Goal: Transaction & Acquisition: Purchase product/service

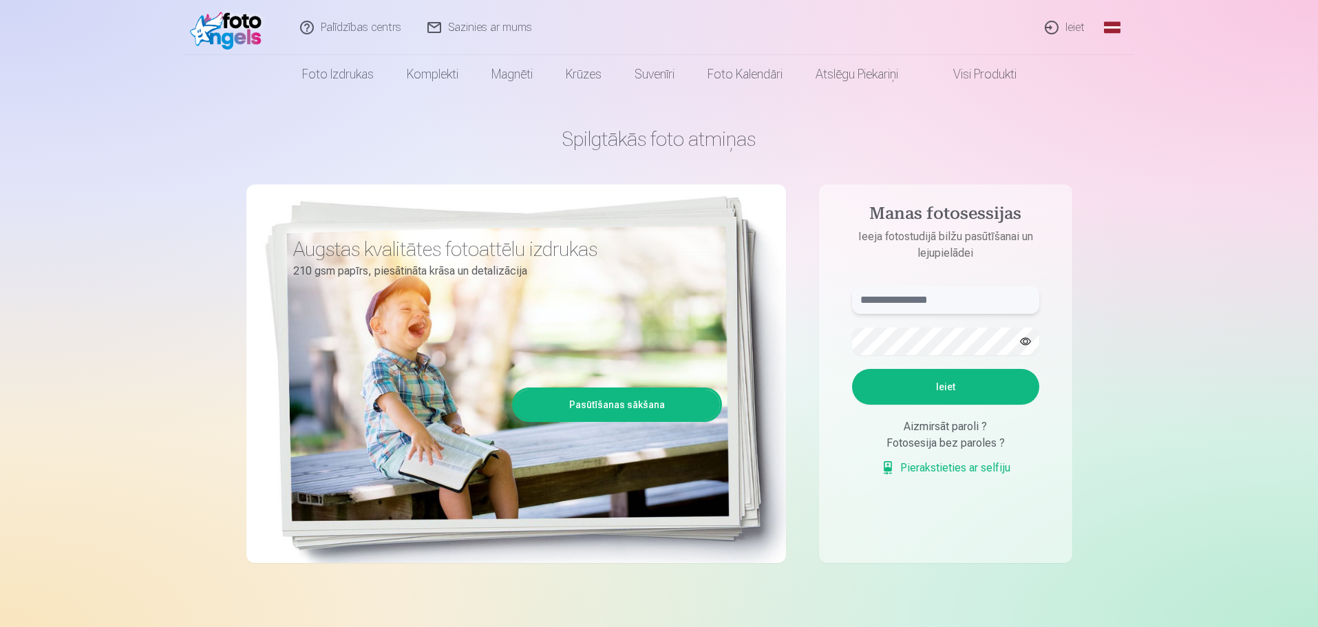
click at [898, 298] on input "text" at bounding box center [945, 300] width 187 height 28
type input "**********"
click at [955, 396] on button "Ieiet" at bounding box center [945, 387] width 187 height 36
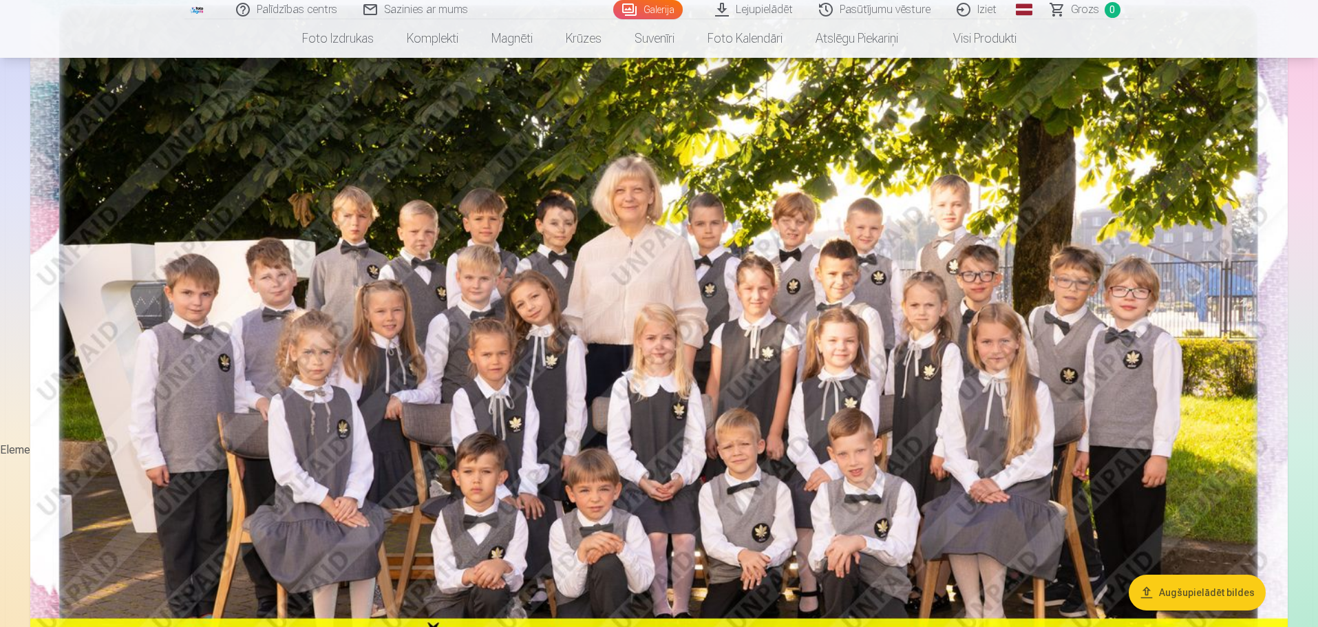
scroll to position [197, 0]
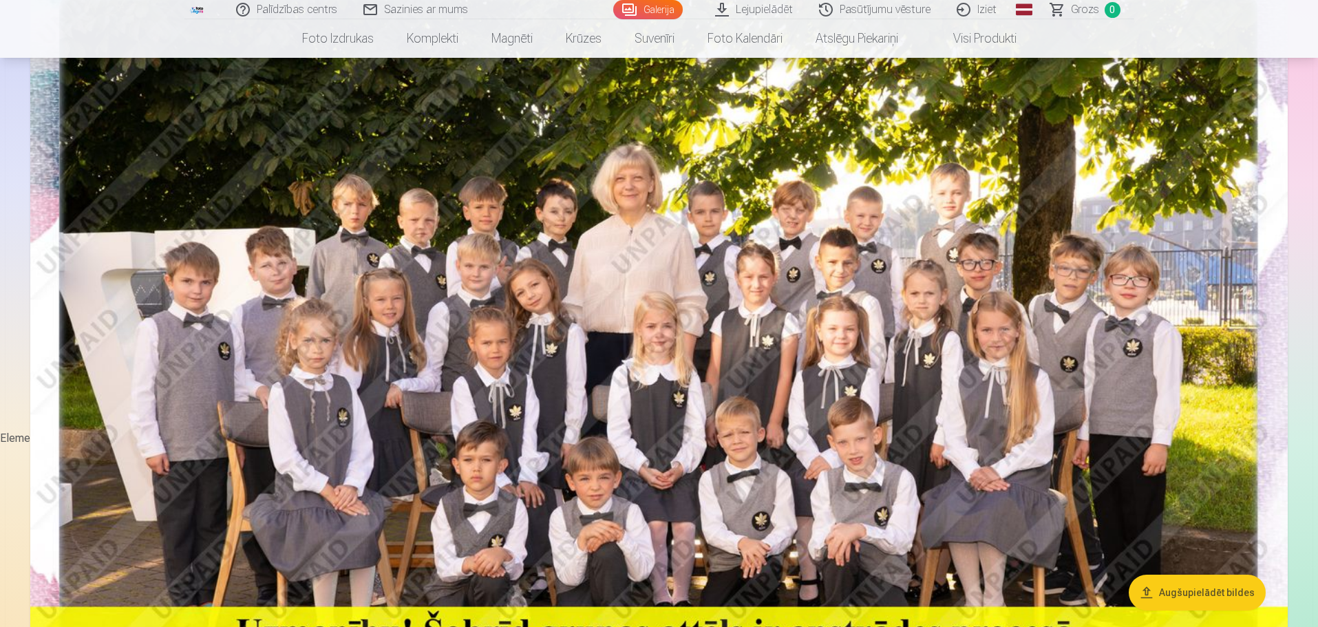
click at [792, 251] on img at bounding box center [658, 374] width 1257 height 839
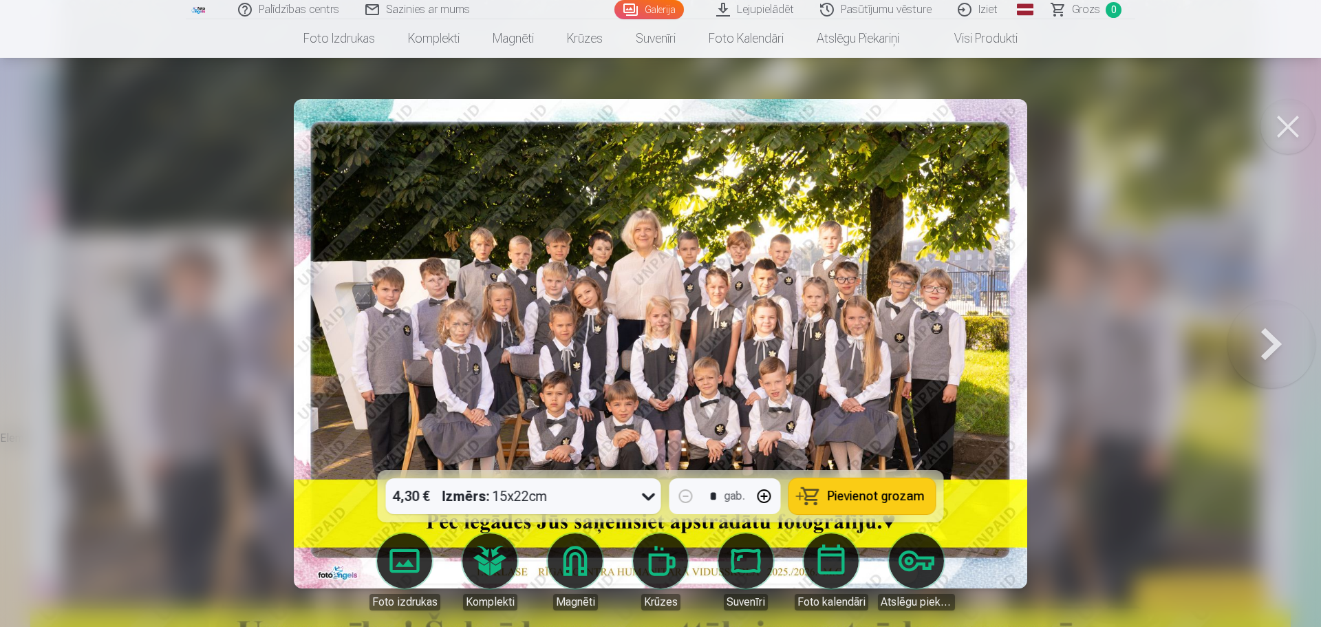
click at [1283, 129] on button at bounding box center [1288, 126] width 55 height 55
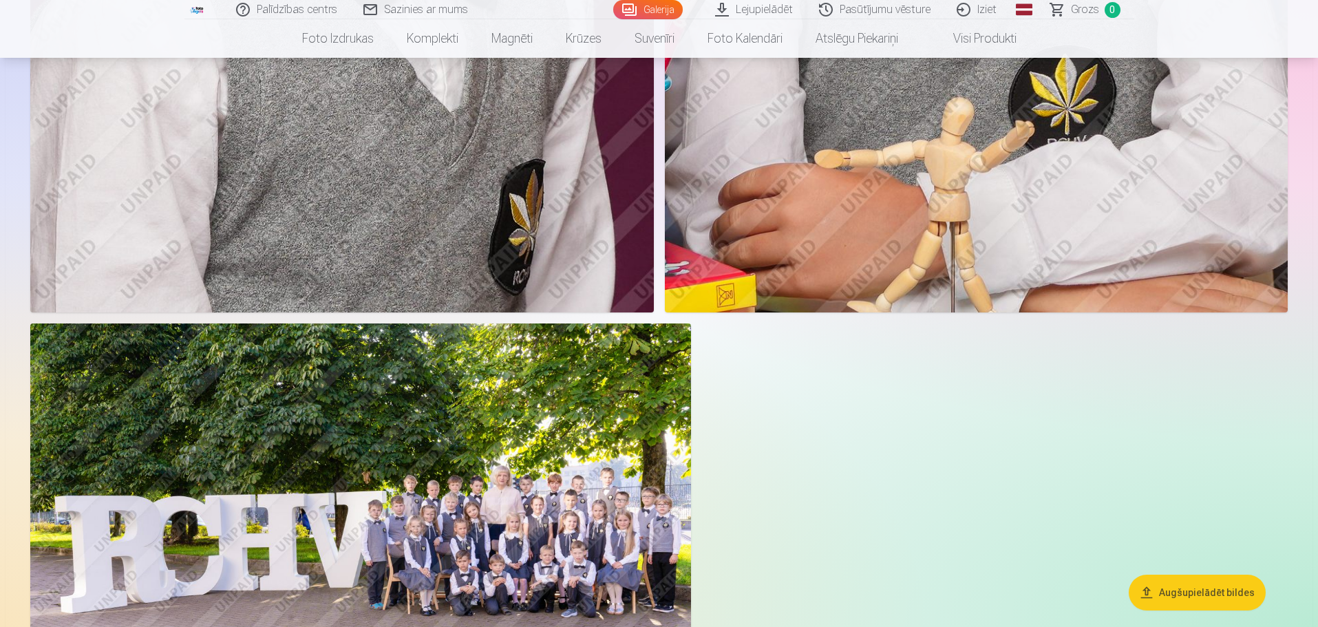
scroll to position [5521, 0]
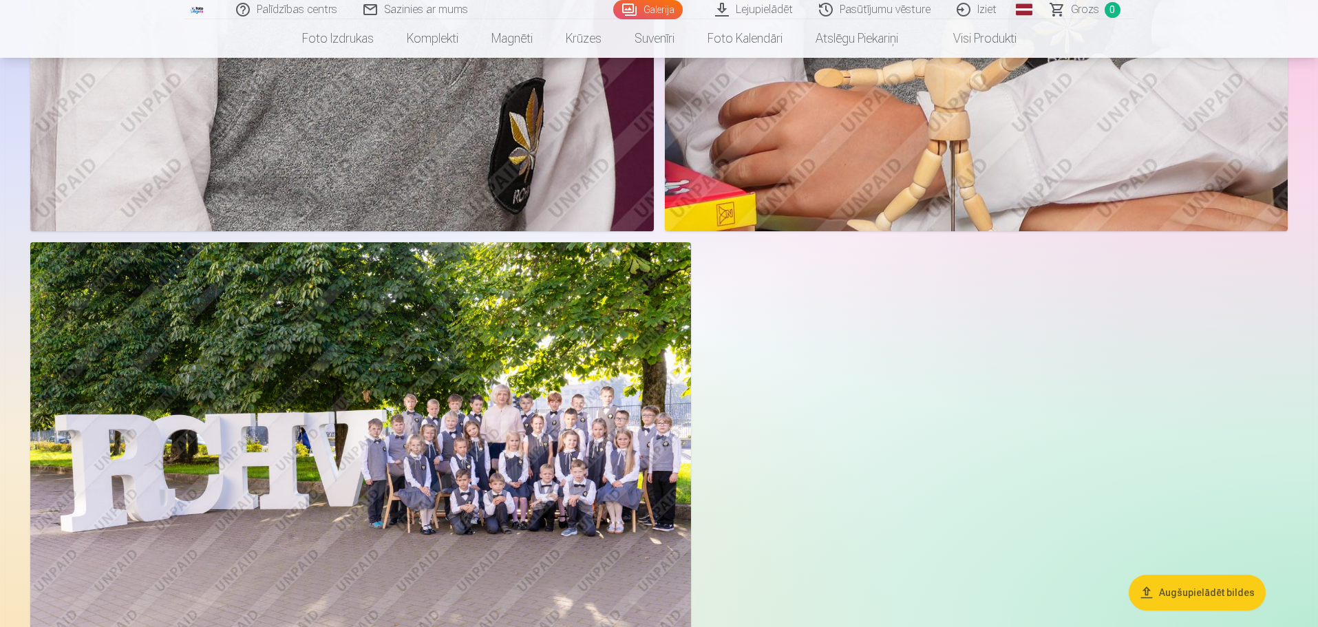
drag, startPoint x: 1316, startPoint y: 343, endPoint x: 1315, endPoint y: 381, distance: 37.9
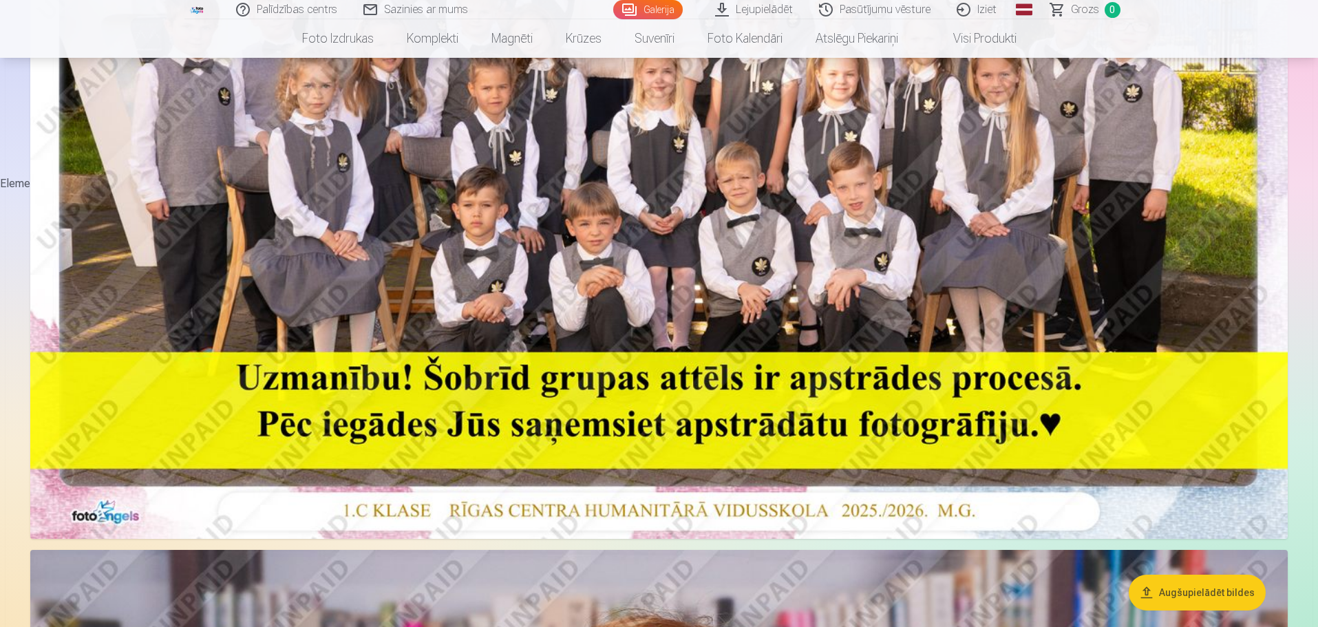
scroll to position [0, 0]
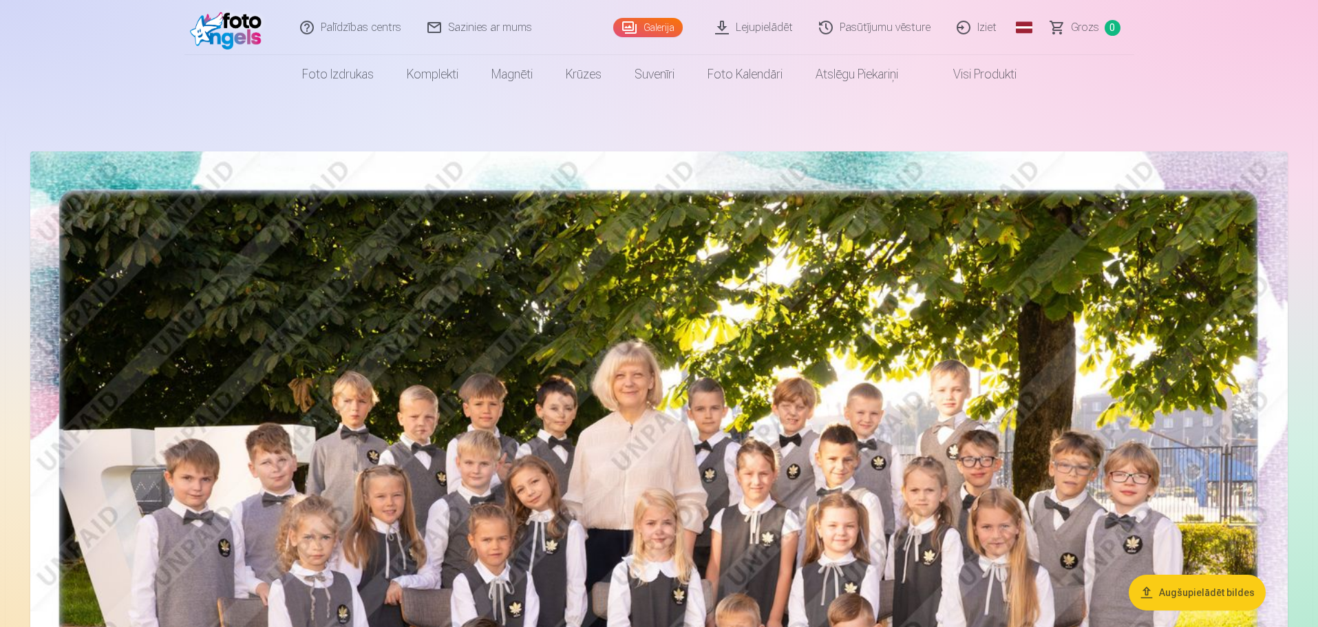
click at [725, 17] on link "Lejupielādēt" at bounding box center [755, 27] width 104 height 55
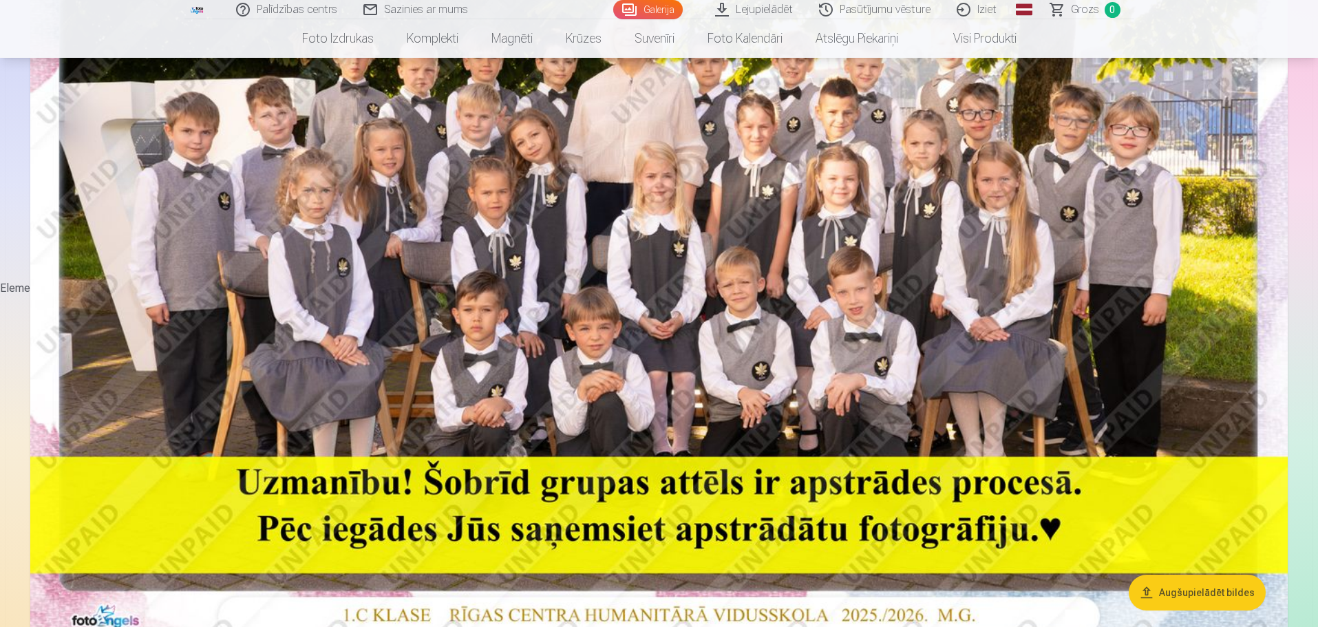
scroll to position [324, 0]
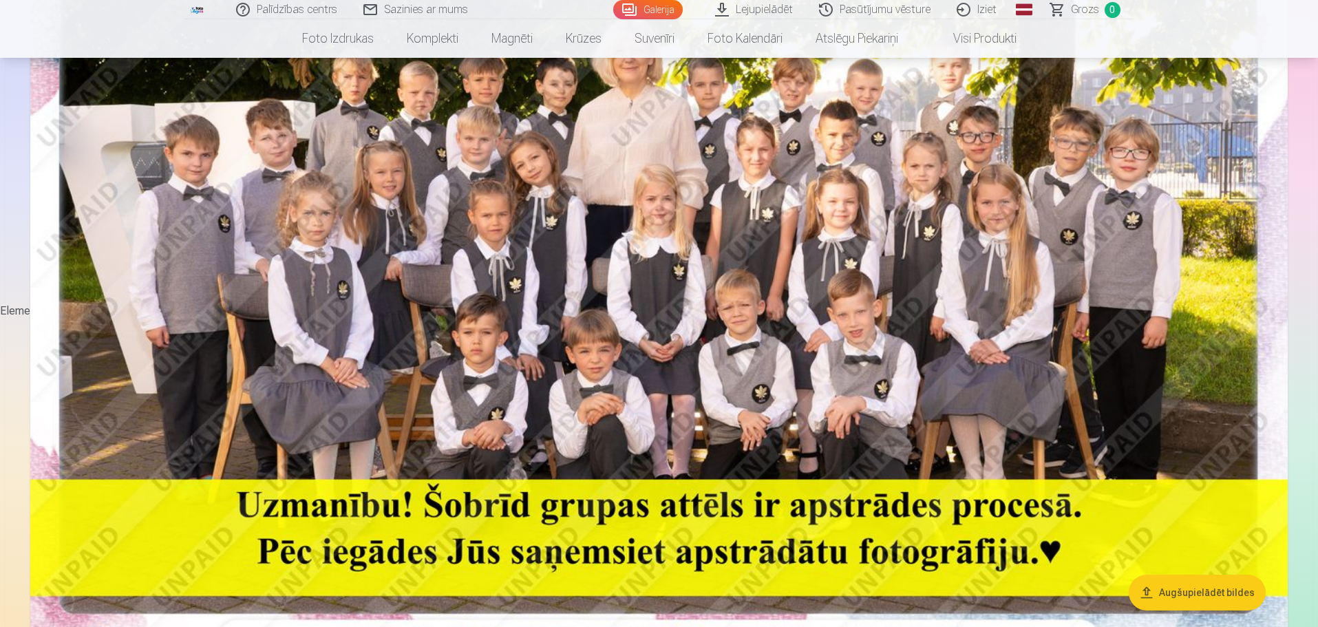
click at [1019, 365] on img at bounding box center [658, 246] width 1257 height 839
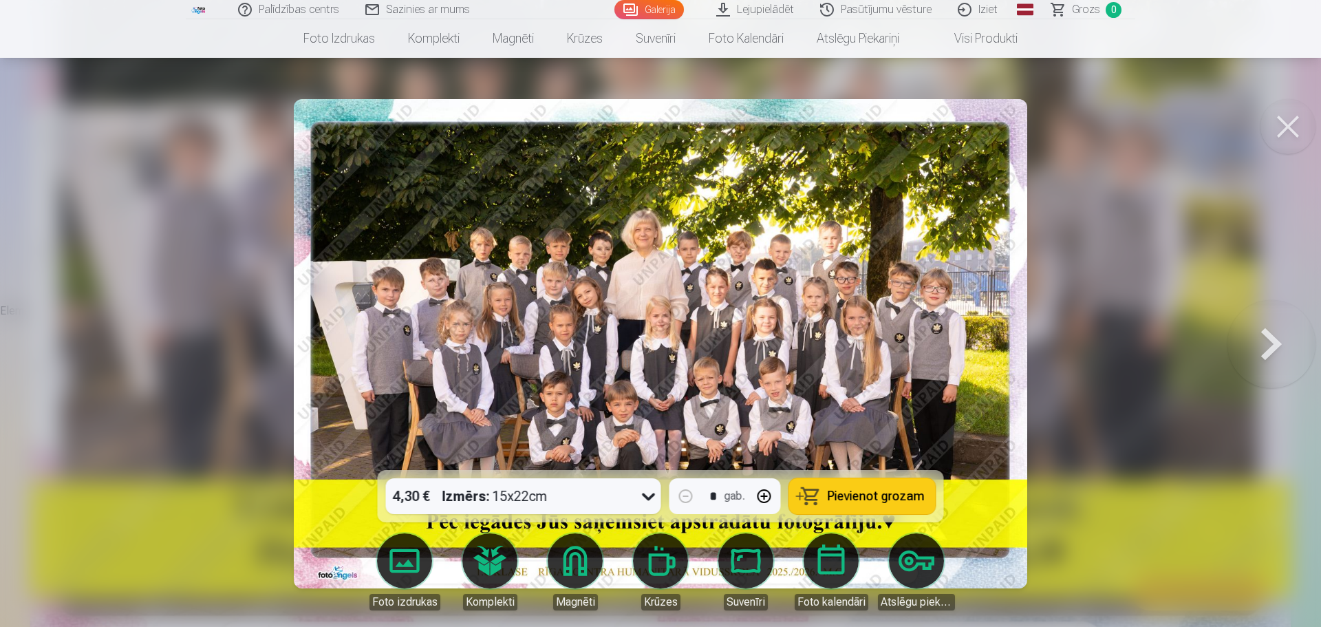
click at [1287, 126] on button at bounding box center [1288, 126] width 55 height 55
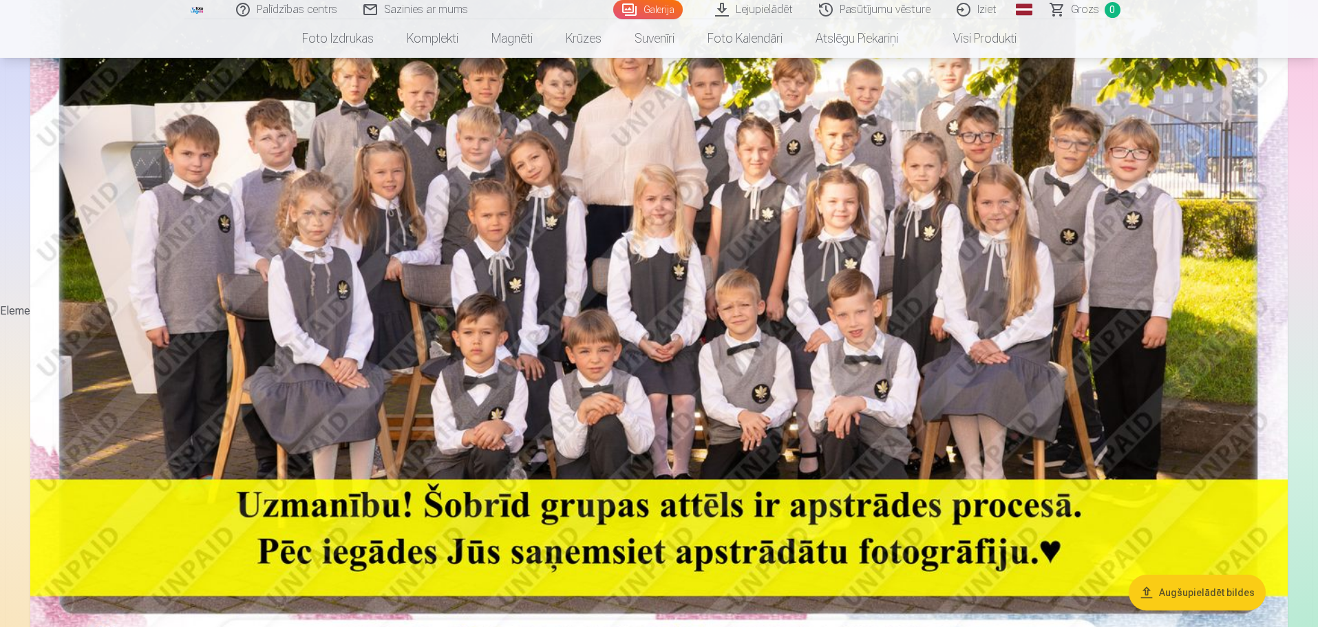
scroll to position [343, 0]
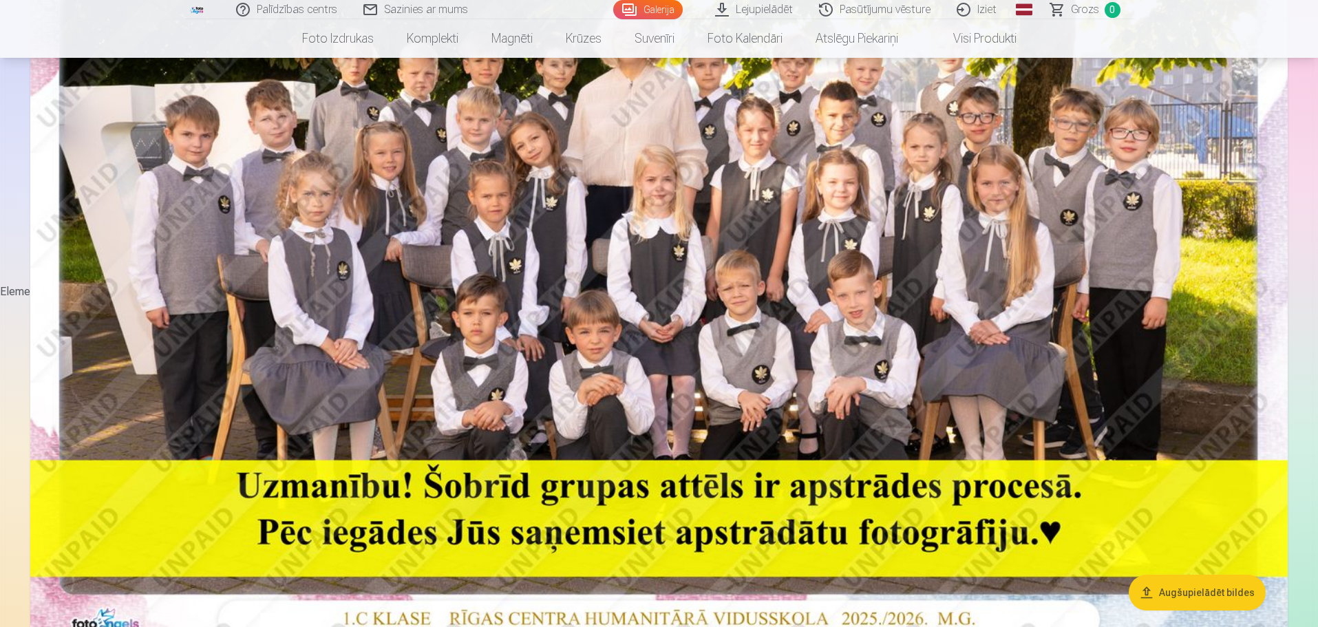
click at [436, 43] on link "Komplekti" at bounding box center [432, 38] width 85 height 39
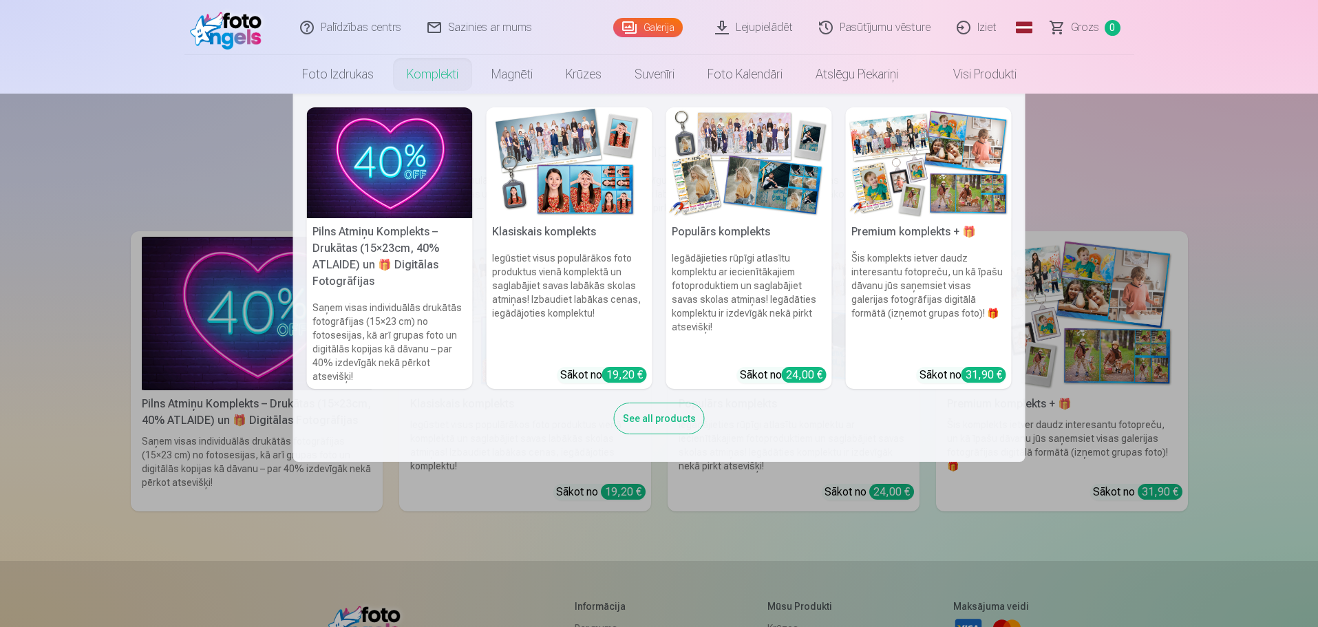
click at [328, 250] on h5 "Pilns Atmiņu Komplekts – Drukātas (15×23cm, 40% ATLAIDE) un 🎁 Digitālas Fotogrā…" at bounding box center [390, 256] width 166 height 77
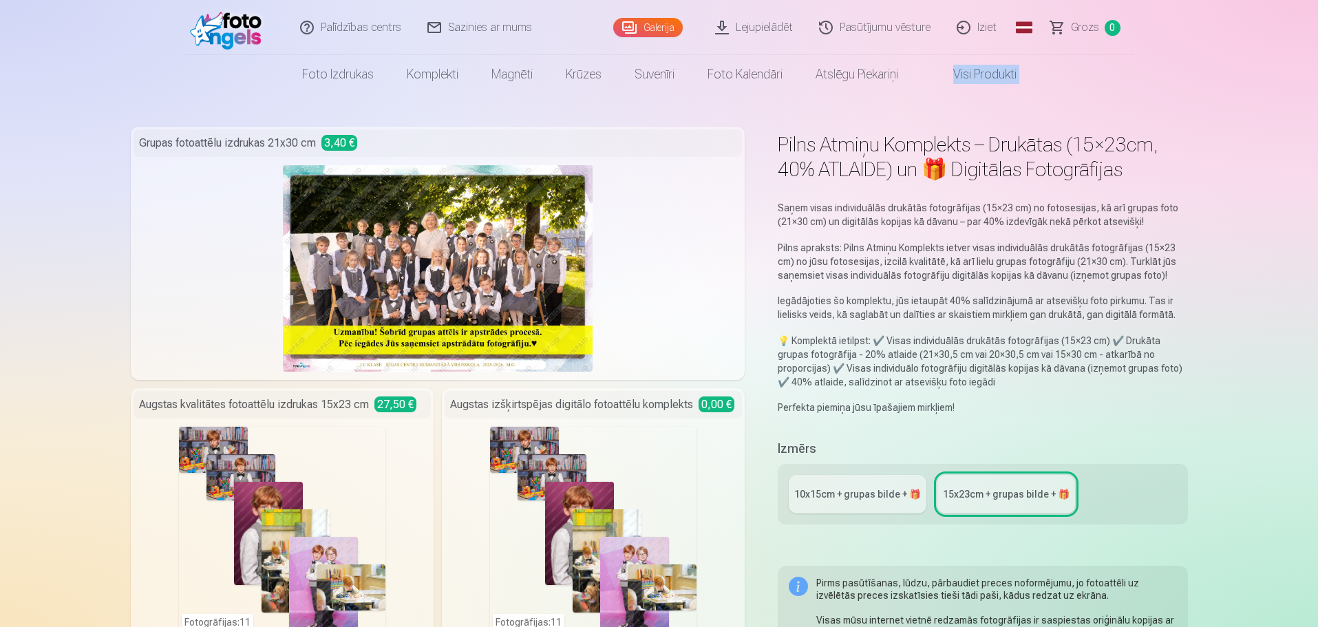
click at [1317, 72] on html "Palīdzības centrs Sazinies ar mums Galerija Lejupielādēt Pasūtījumu vēsture Izi…" at bounding box center [659, 313] width 1318 height 627
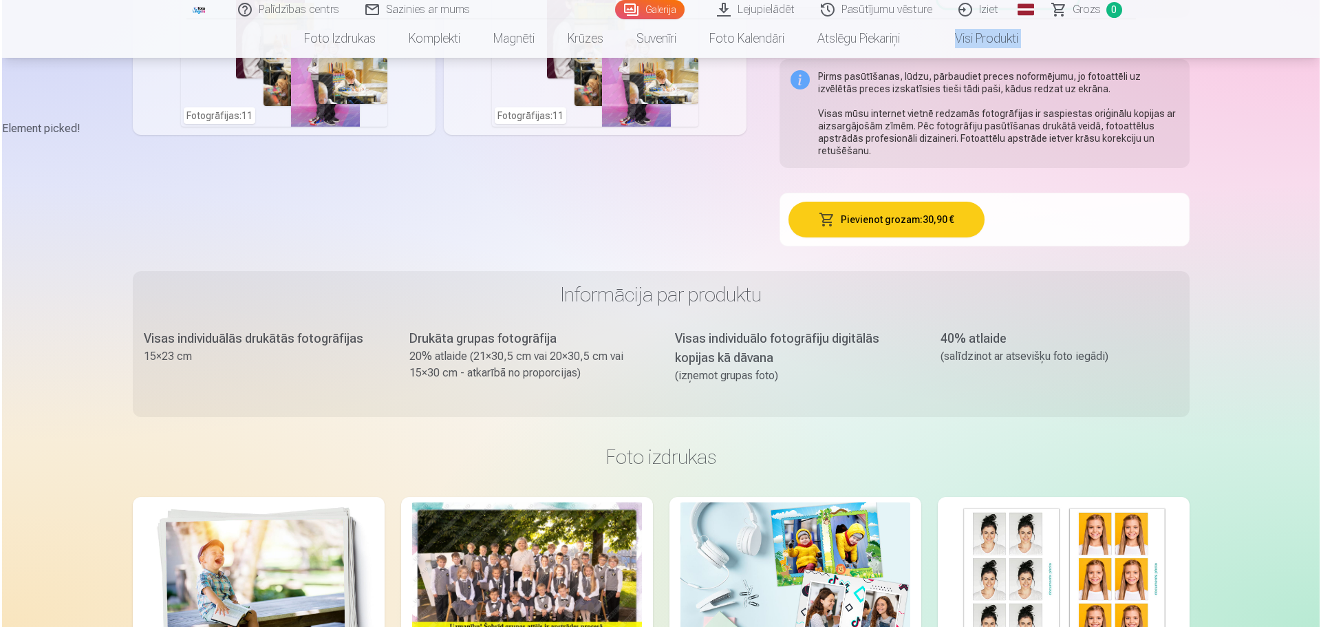
scroll to position [537, 0]
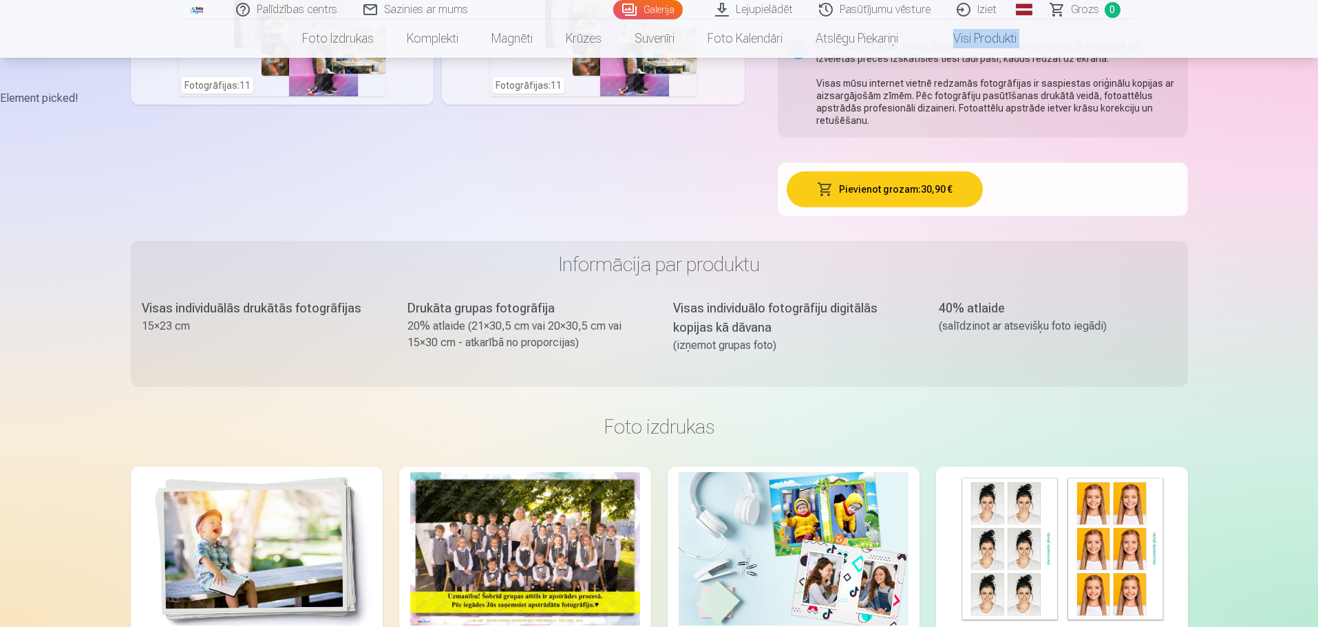
click at [842, 202] on button "Pievienot grozam : 30,90 €" at bounding box center [885, 189] width 196 height 36
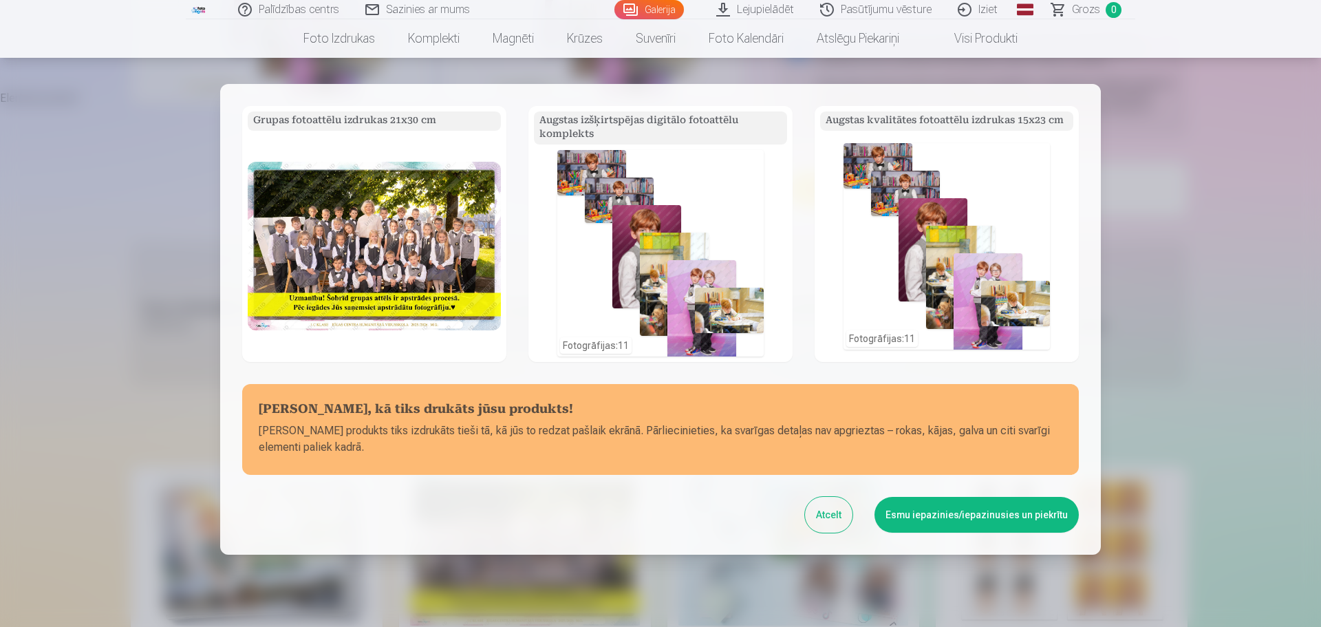
scroll to position [94, 0]
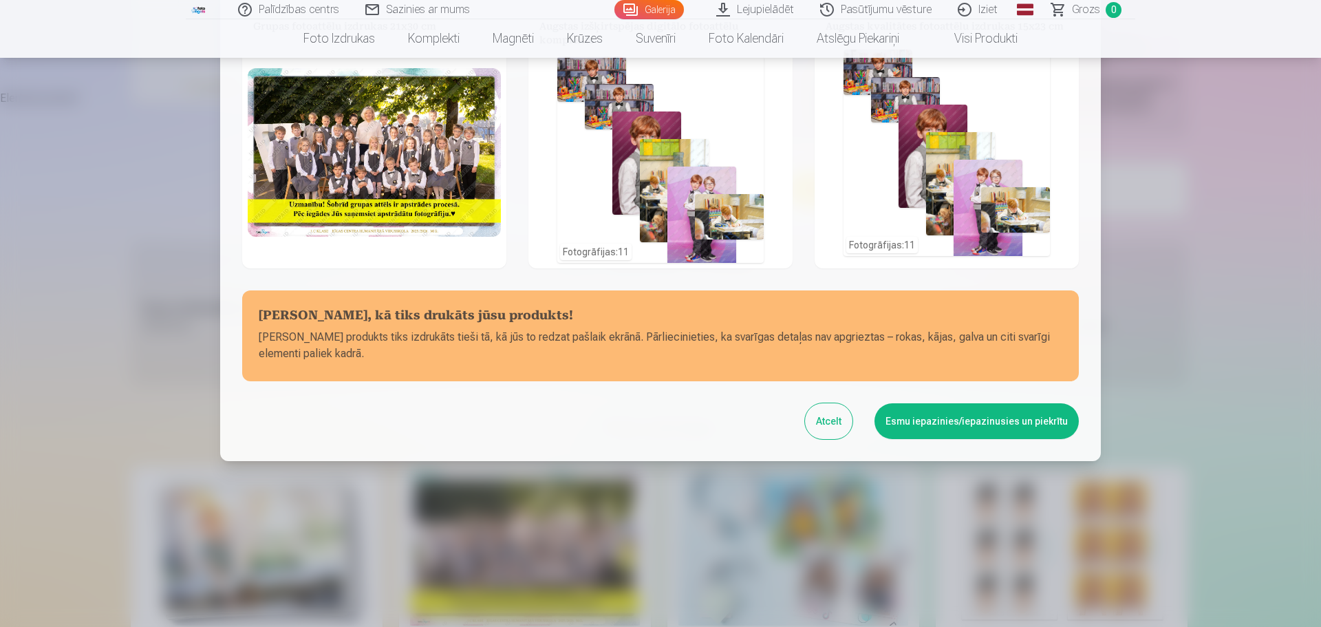
click at [978, 422] on button "Esmu iepazinies/iepazinusies un piekrītu" at bounding box center [977, 421] width 204 height 36
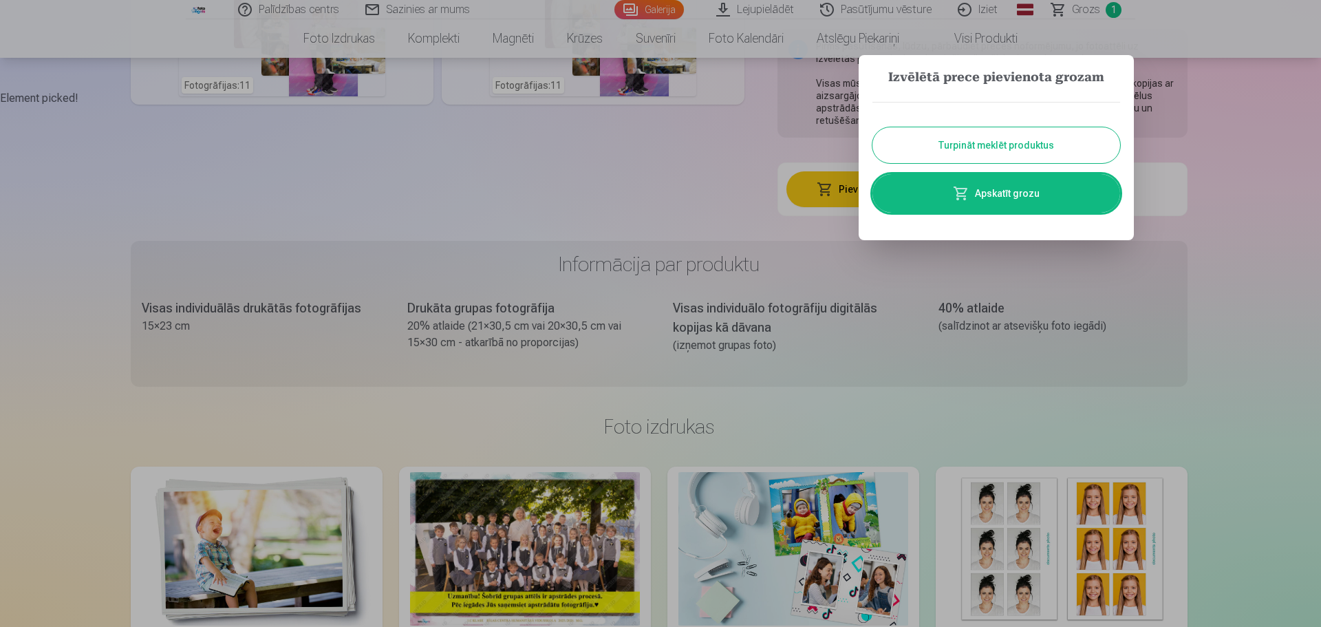
click at [1028, 193] on link "Apskatīt grozu" at bounding box center [997, 193] width 248 height 39
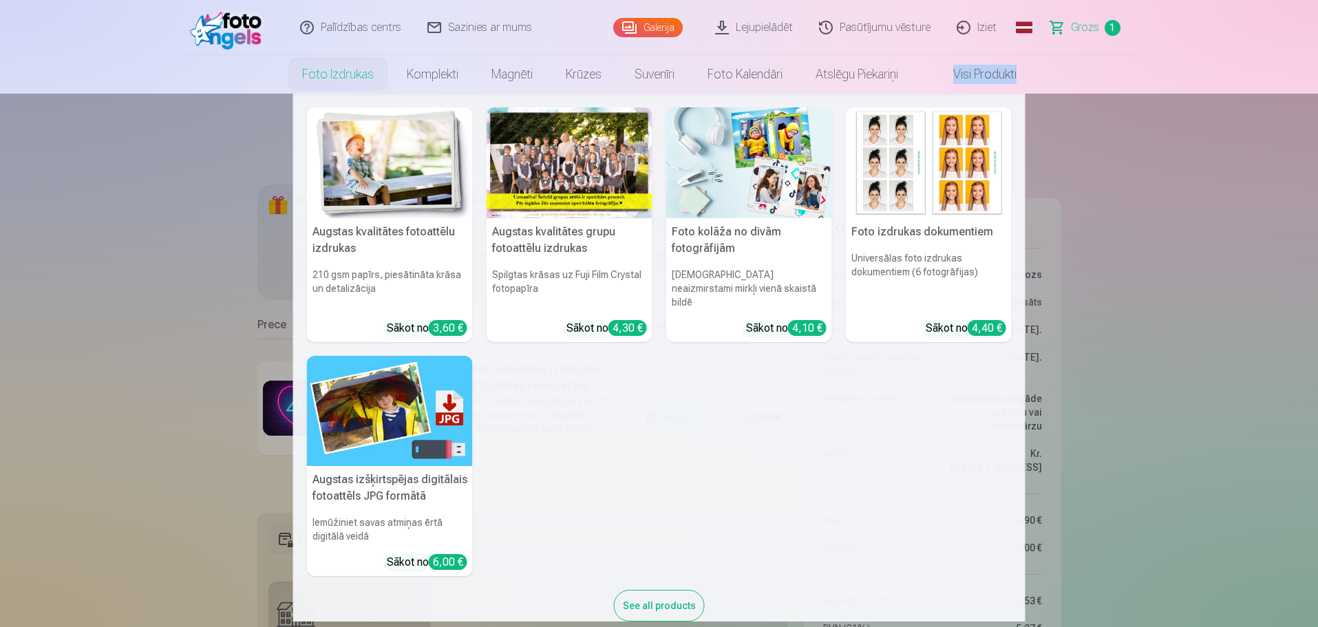
click at [344, 69] on link "Foto izdrukas" at bounding box center [338, 74] width 105 height 39
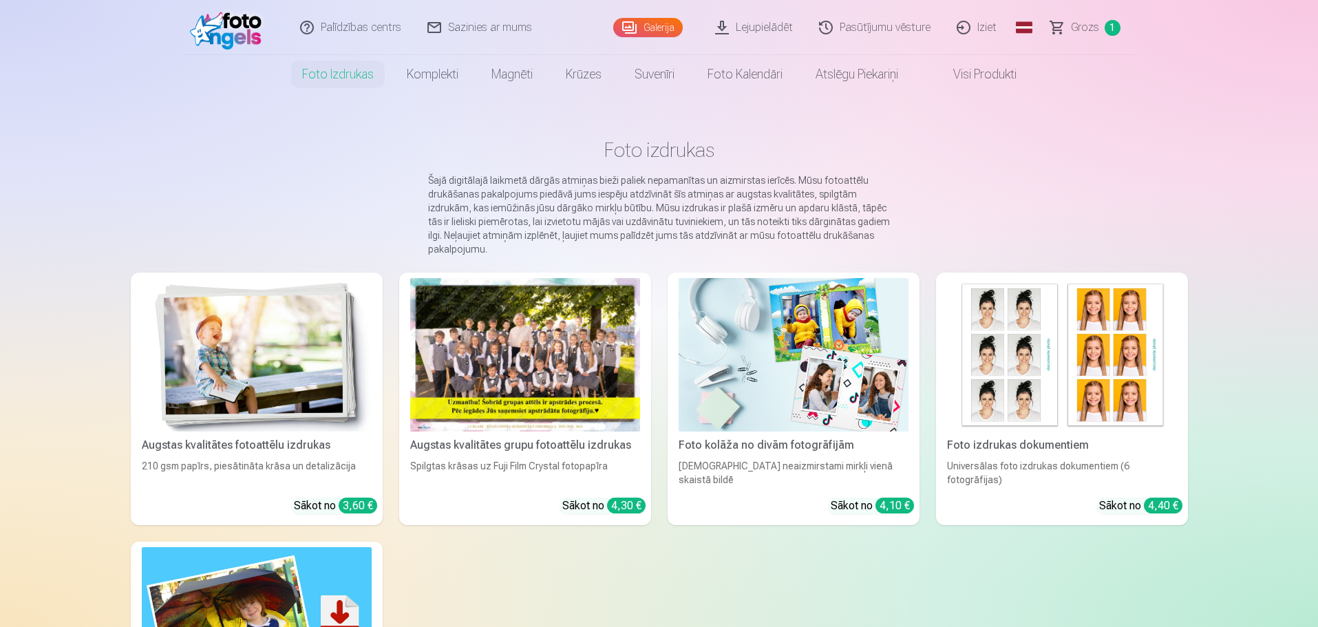
click at [651, 16] on div "Galerija" at bounding box center [651, 27] width 76 height 55
click at [650, 21] on link "Galerija" at bounding box center [647, 27] width 69 height 19
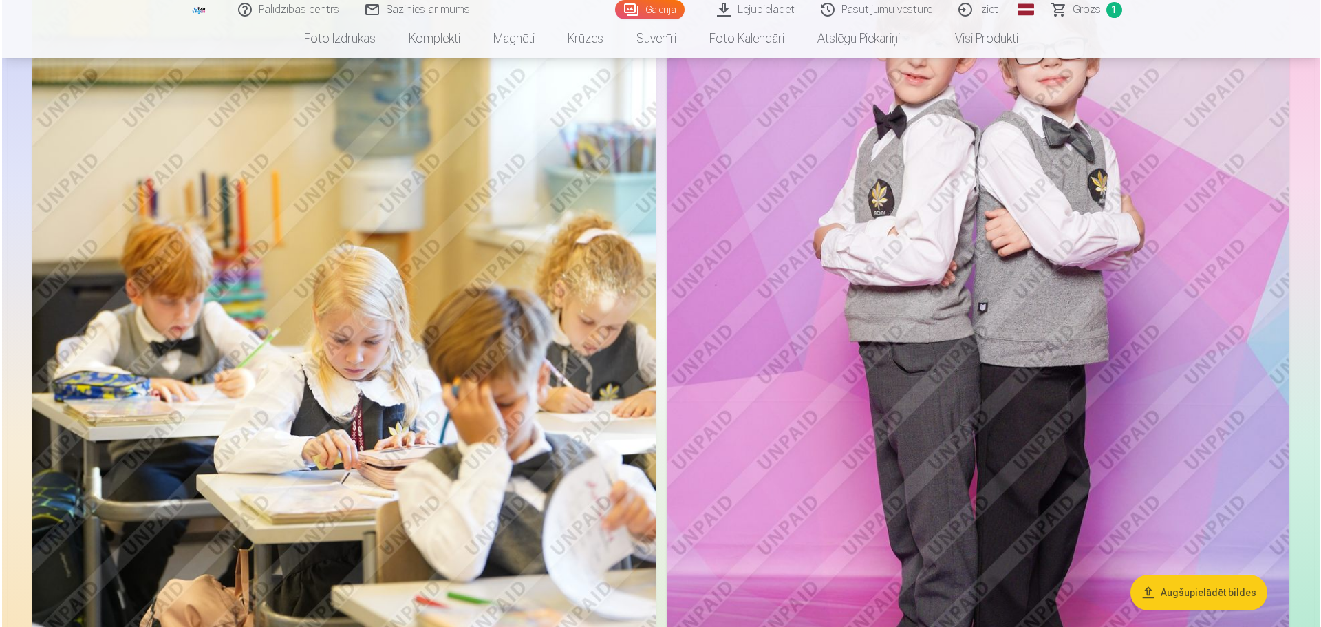
scroll to position [2558, 0]
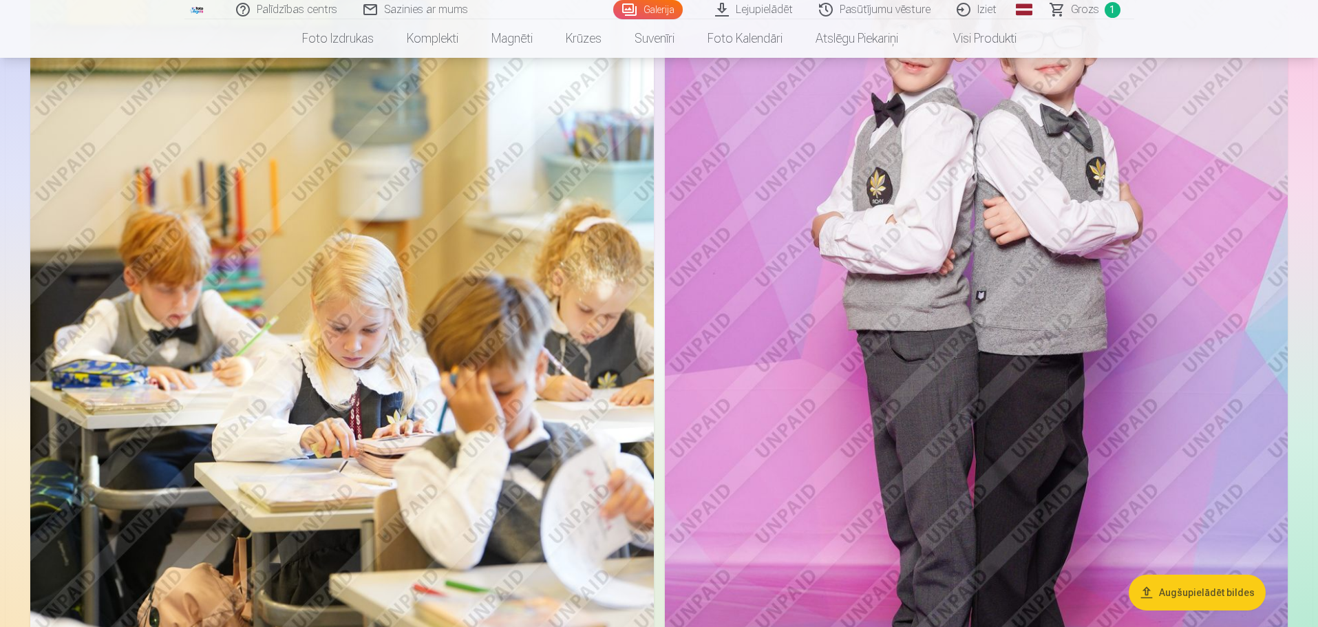
click at [176, 231] on img at bounding box center [341, 345] width 623 height 935
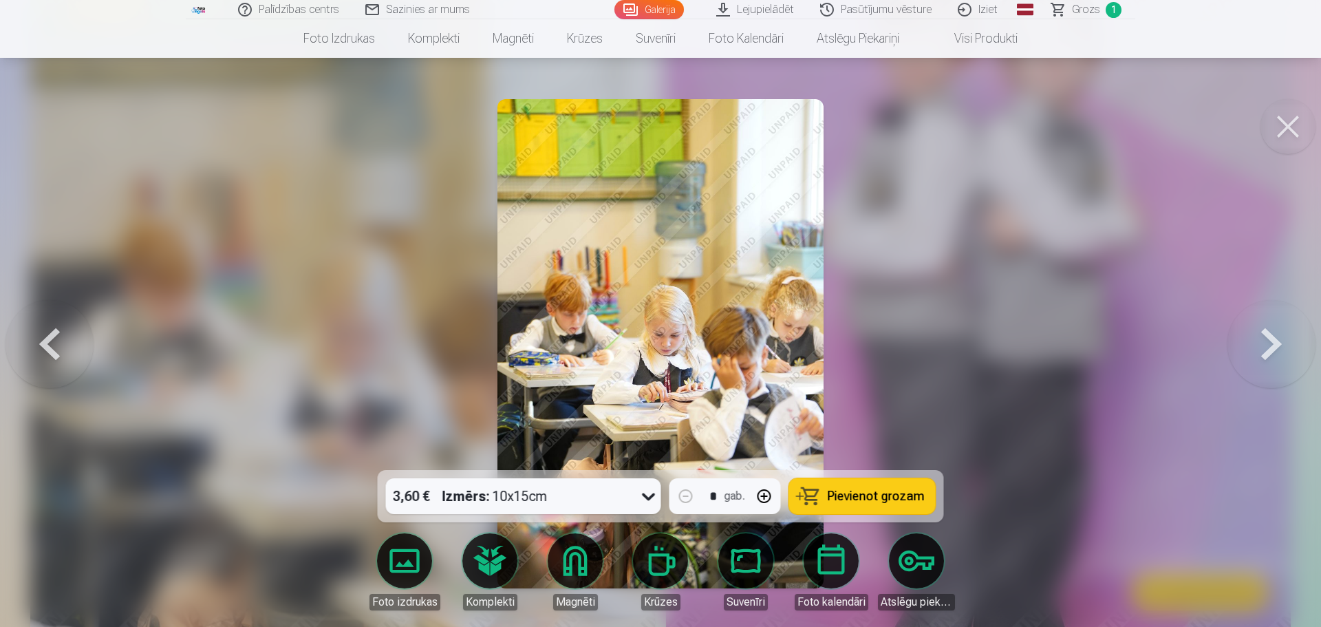
click at [577, 326] on img at bounding box center [661, 343] width 326 height 489
click at [1285, 133] on button at bounding box center [1288, 126] width 55 height 55
